Goal: Task Accomplishment & Management: Manage account settings

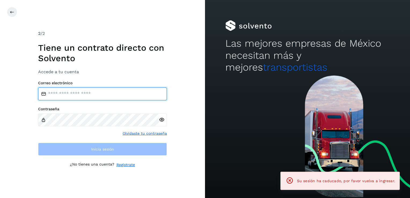
type input "**********"
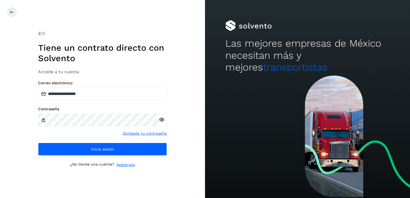
click at [191, 156] on div "**********" at bounding box center [102, 99] width 205 height 198
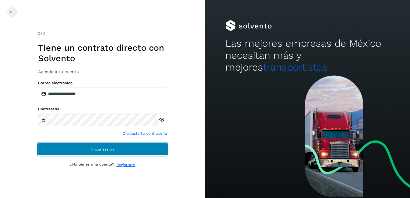
click at [146, 149] on button "Inicia sesión" at bounding box center [102, 149] width 129 height 13
